Goal: Task Accomplishment & Management: Manage account settings

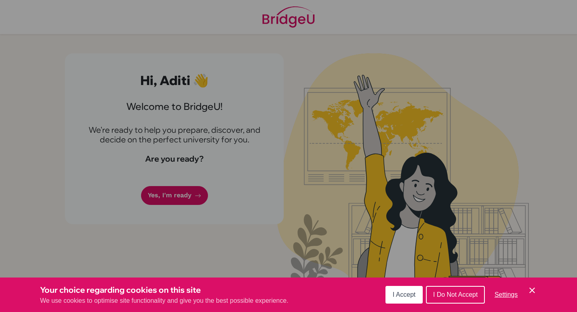
click at [395, 292] on span "I Accept" at bounding box center [404, 294] width 23 height 7
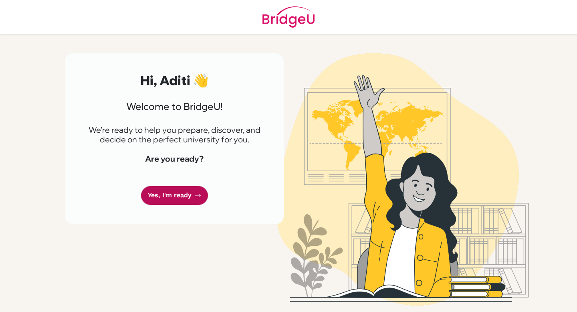
click at [148, 192] on link "Yes, I'm ready" at bounding box center [174, 195] width 67 height 19
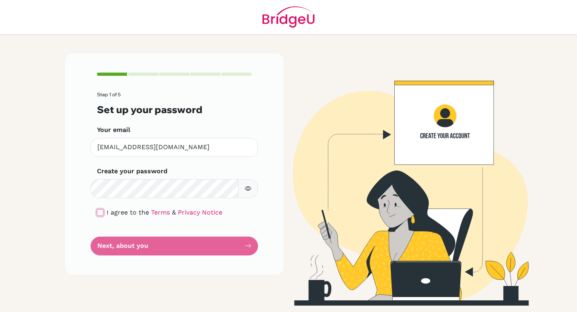
click at [99, 213] on input "checkbox" at bounding box center [100, 212] width 6 height 6
checkbox input "true"
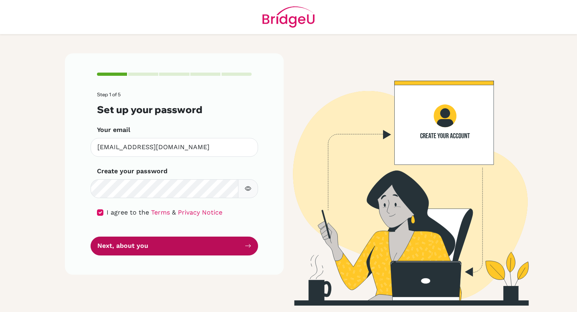
click at [121, 246] on button "Next, about you" at bounding box center [175, 246] width 168 height 19
